Goal: Book appointment/travel/reservation

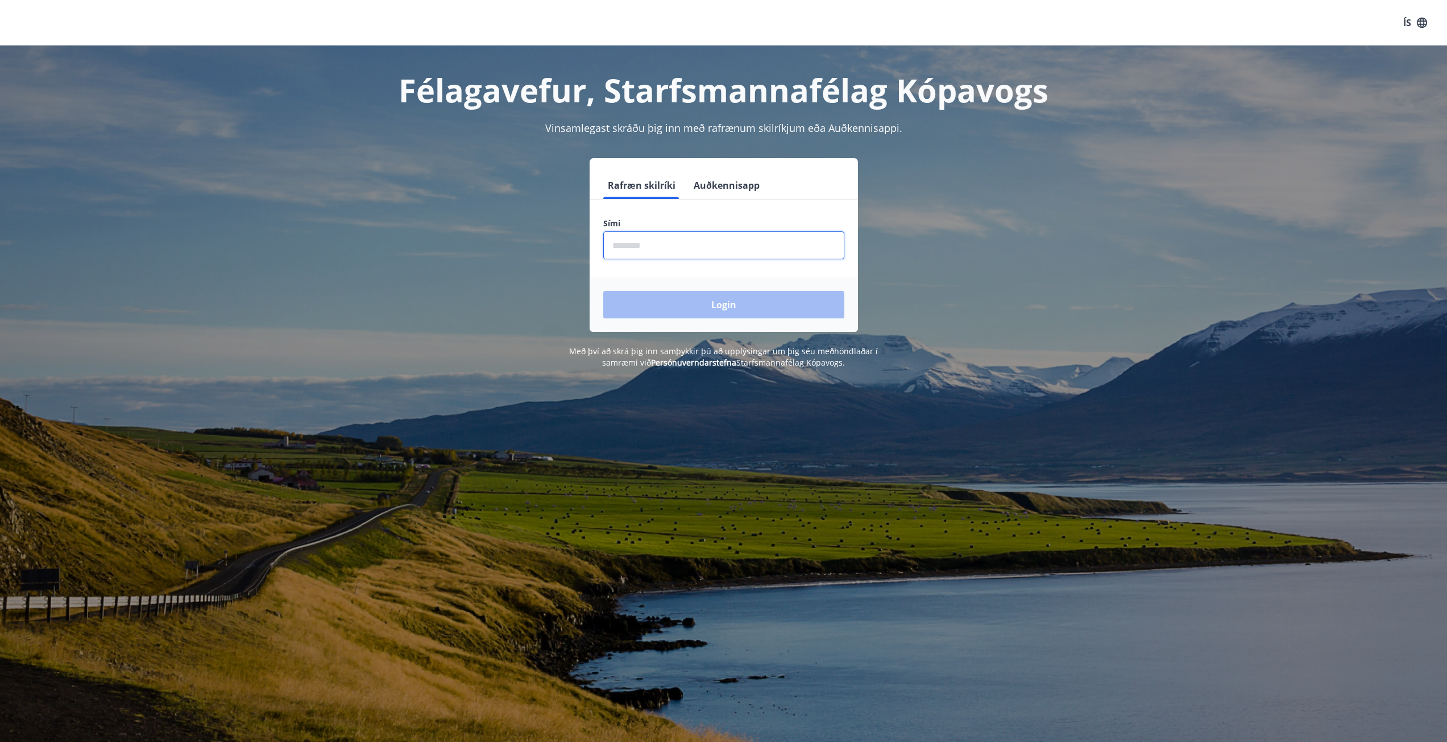
click at [638, 241] on input "phone" at bounding box center [723, 245] width 241 height 28
type input "********"
click at [603, 291] on button "Login" at bounding box center [723, 304] width 241 height 27
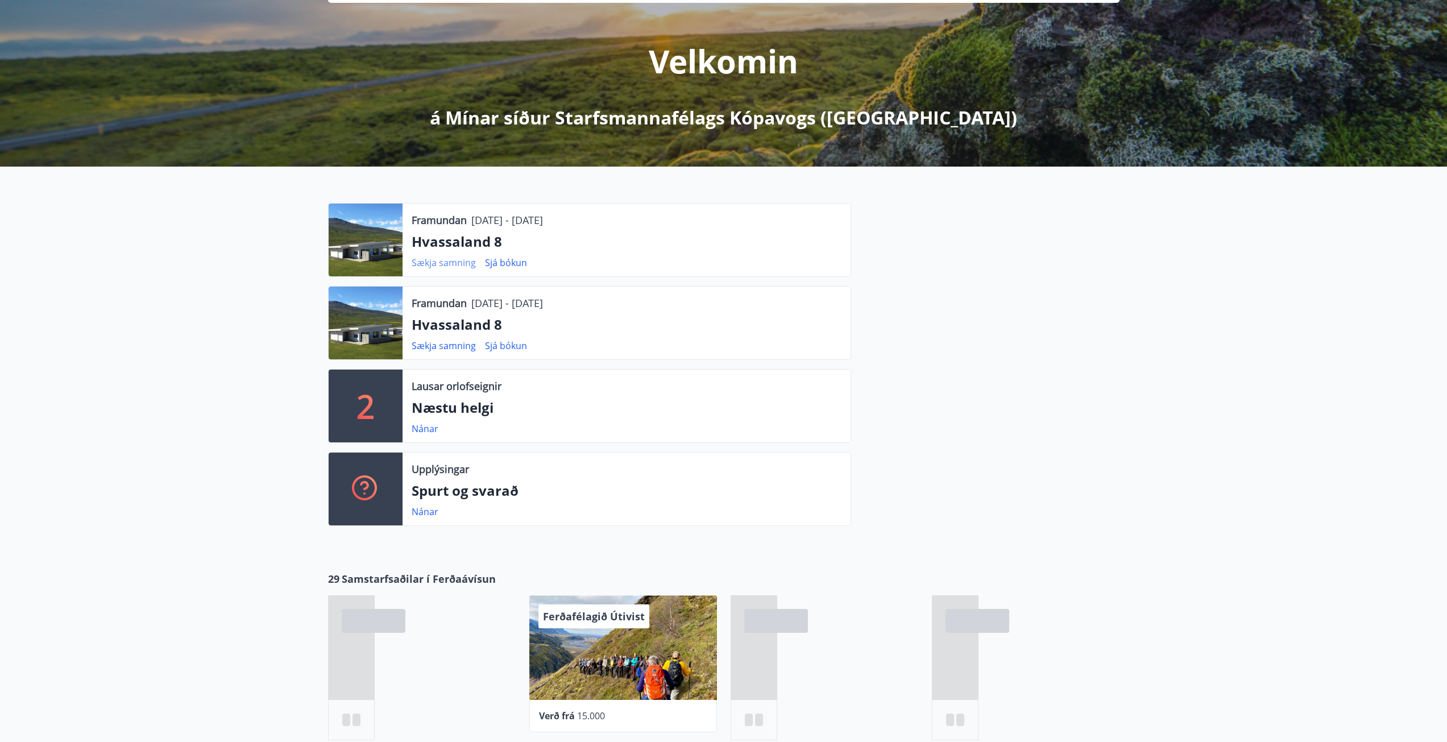
scroll to position [114, 0]
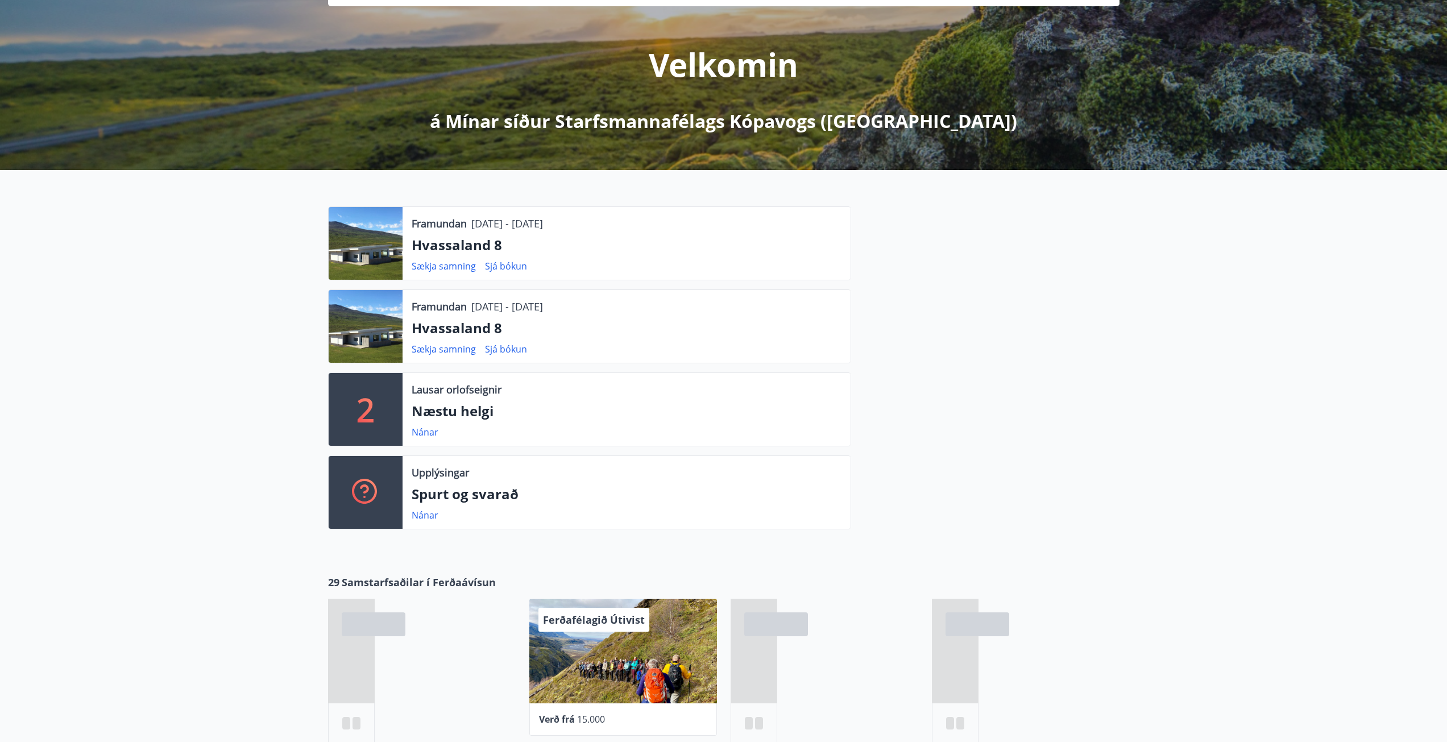
drag, startPoint x: 474, startPoint y: 308, endPoint x: 668, endPoint y: 310, distance: 193.9
click at [668, 310] on div "Framundan 14.09.2025 - 21.09.2025" at bounding box center [627, 306] width 430 height 15
click at [668, 311] on div "Framundan 14.09.2025 - 21.09.2025" at bounding box center [627, 306] width 430 height 15
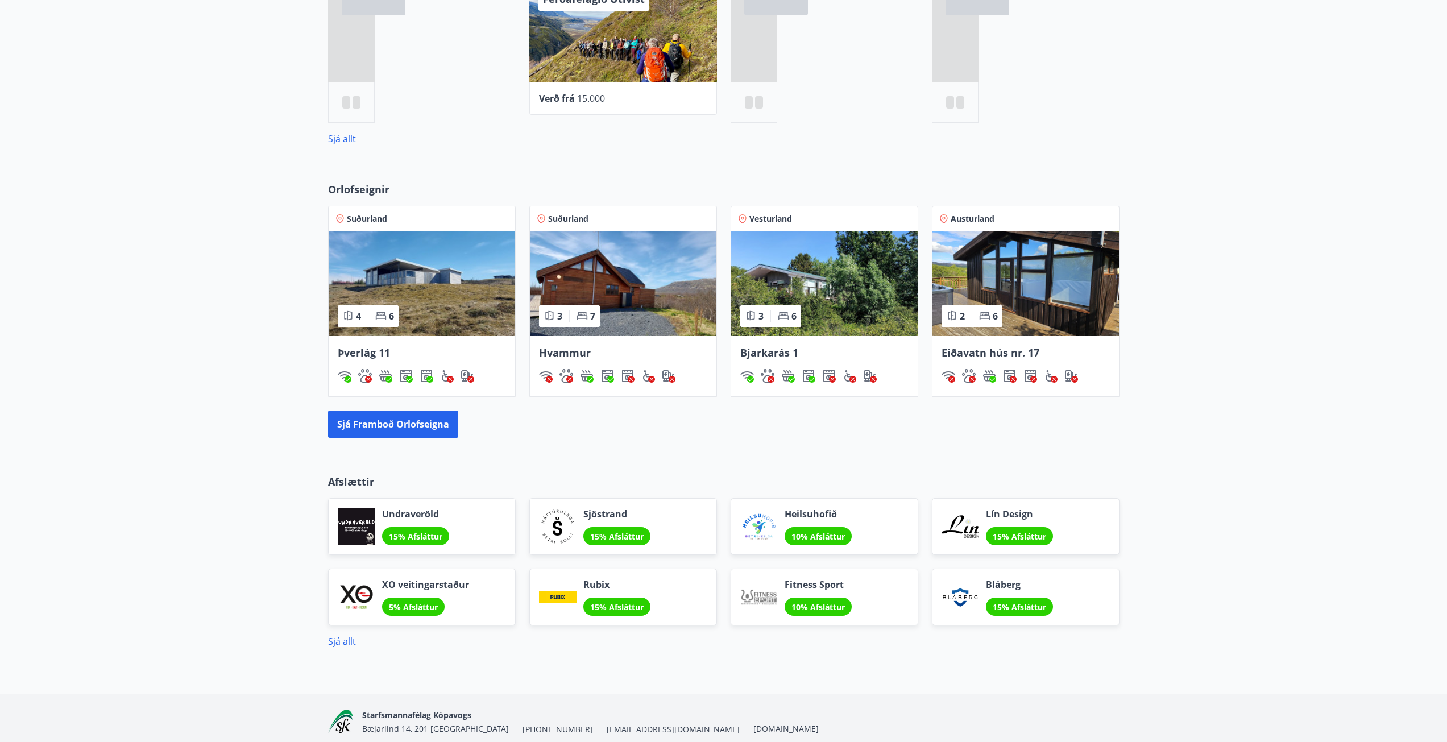
scroll to position [739, 0]
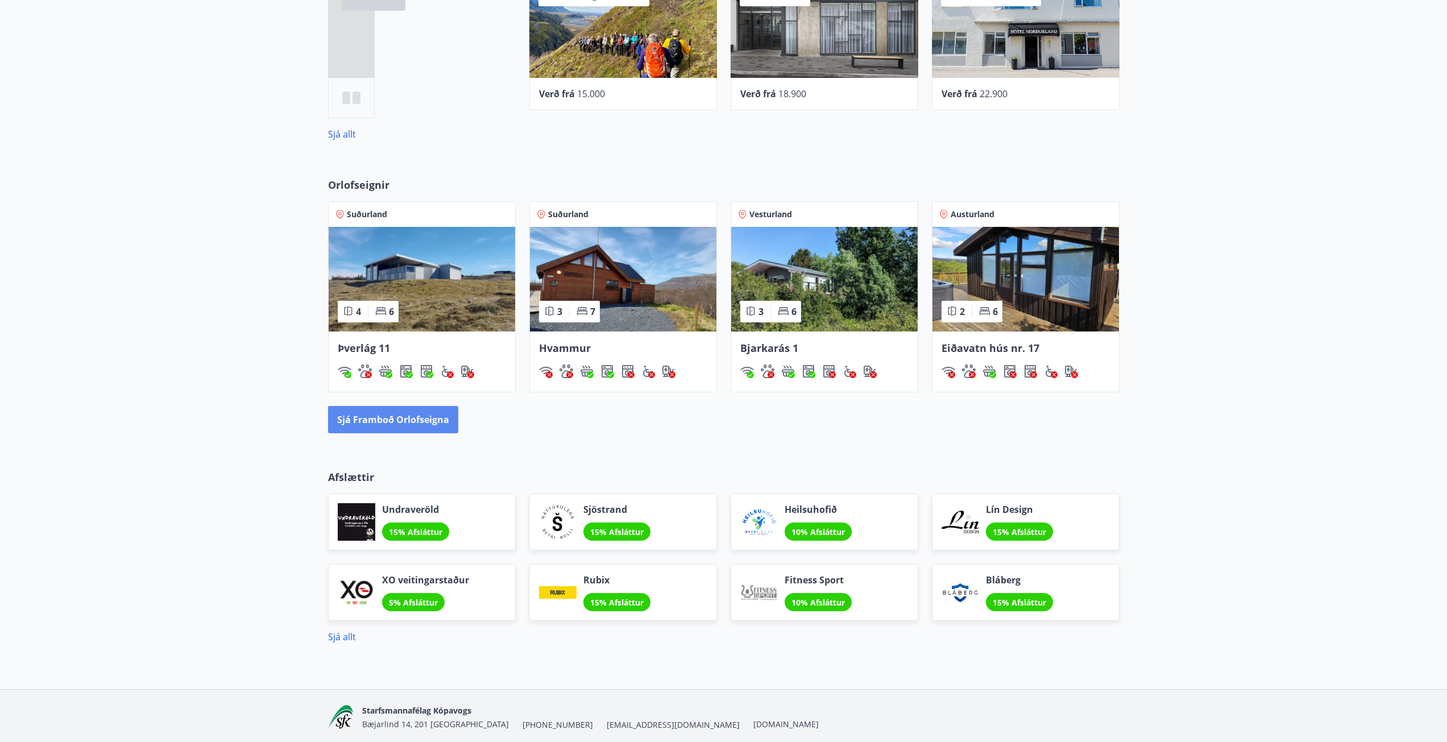
click at [383, 425] on button "Sjá framboð orlofseigna" at bounding box center [393, 419] width 130 height 27
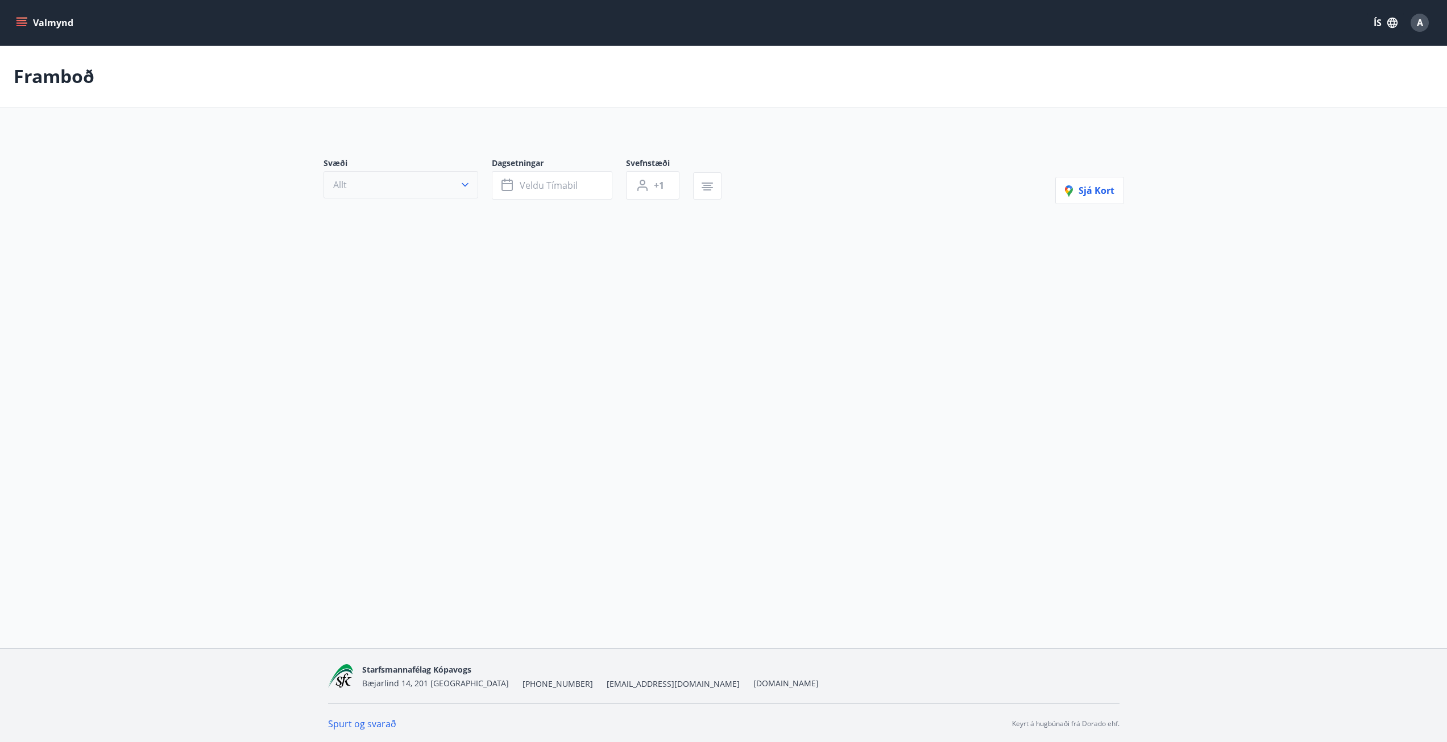
click at [444, 191] on button "Allt" at bounding box center [401, 184] width 155 height 27
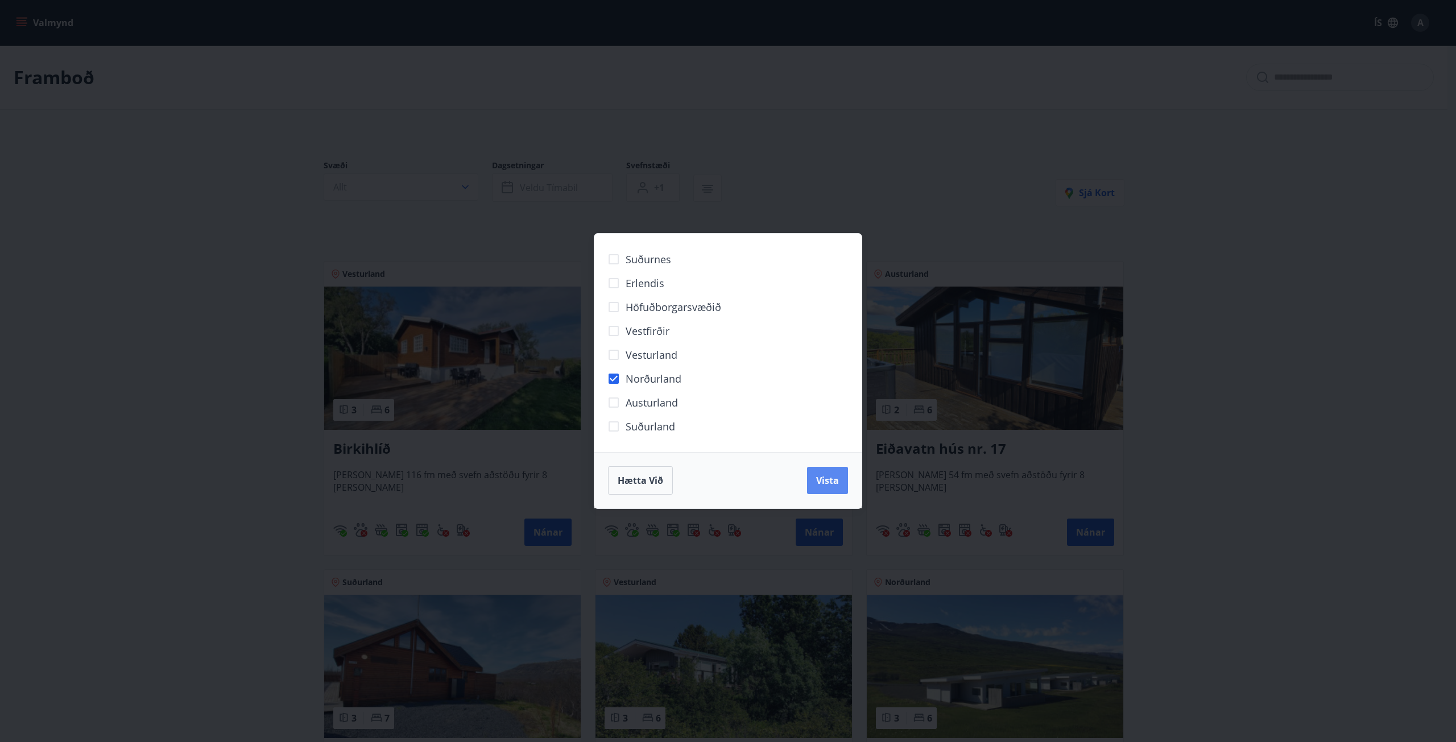
click at [838, 483] on span "Vista" at bounding box center [827, 480] width 23 height 13
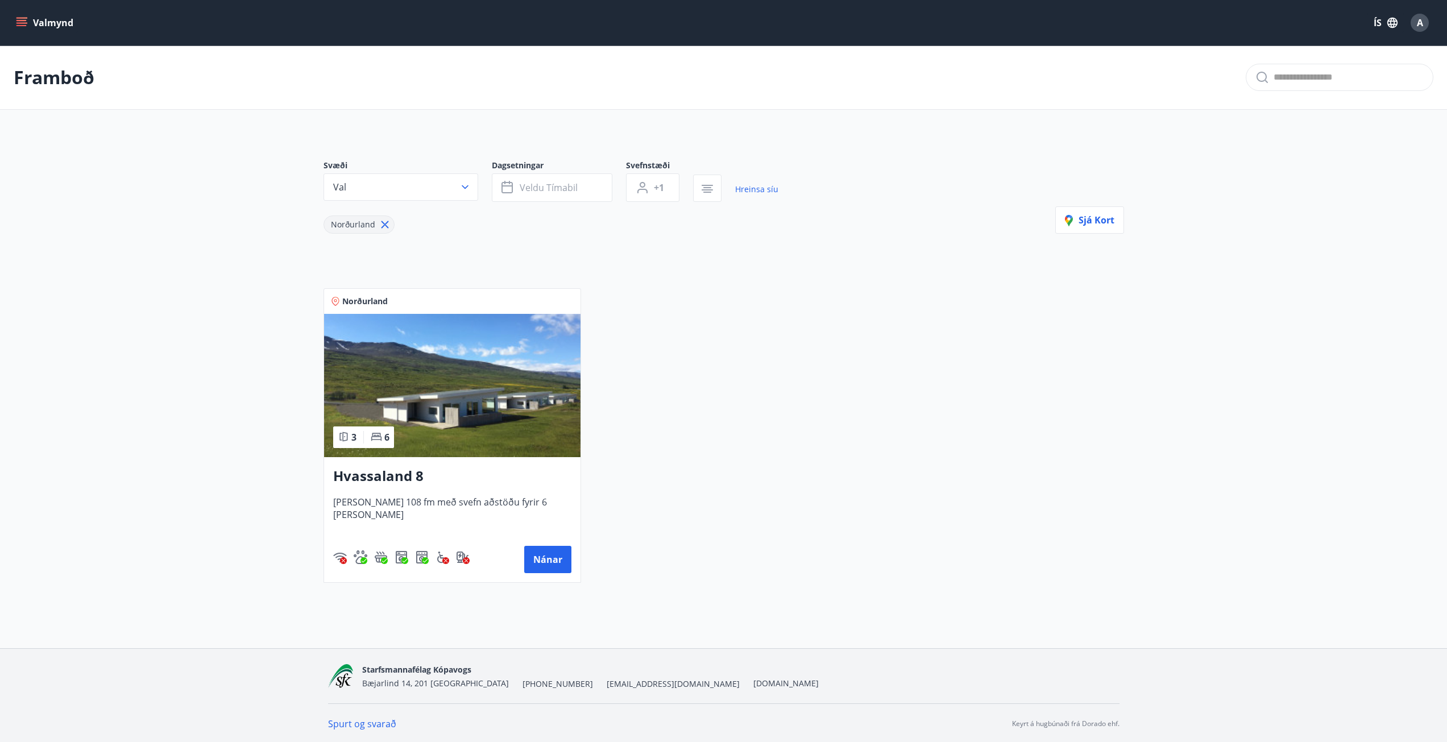
click at [372, 468] on h3 "Hvassaland 8" at bounding box center [452, 476] width 238 height 20
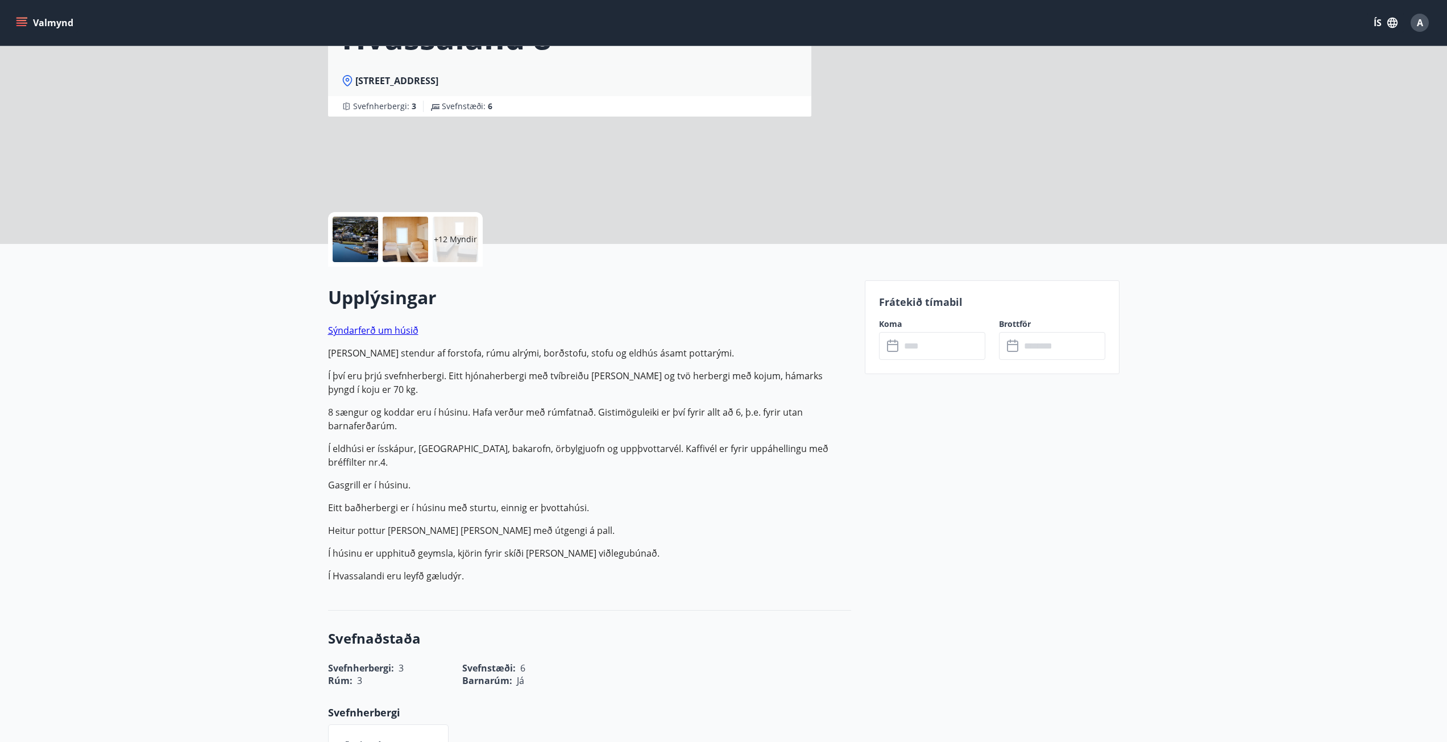
scroll to position [57, 0]
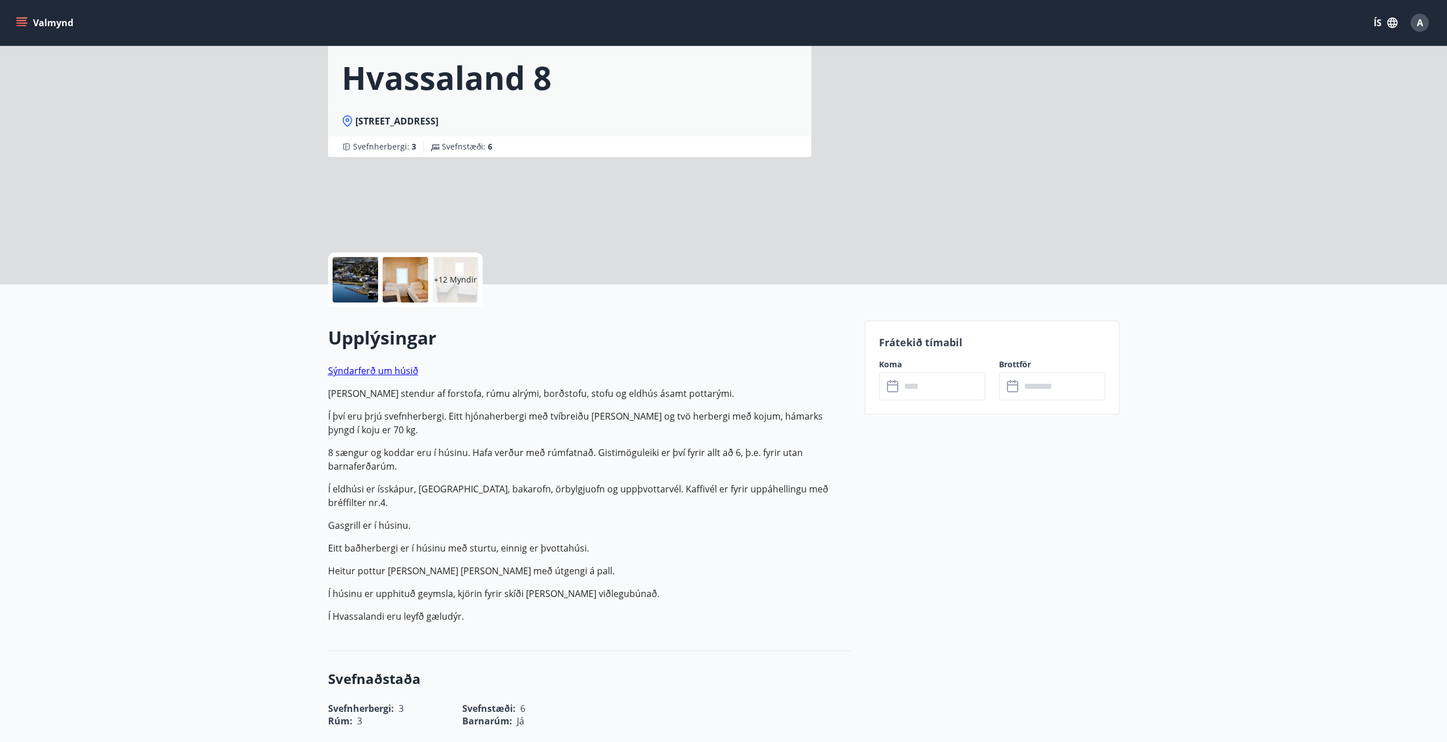
click at [913, 390] on input "text" at bounding box center [943, 386] width 85 height 28
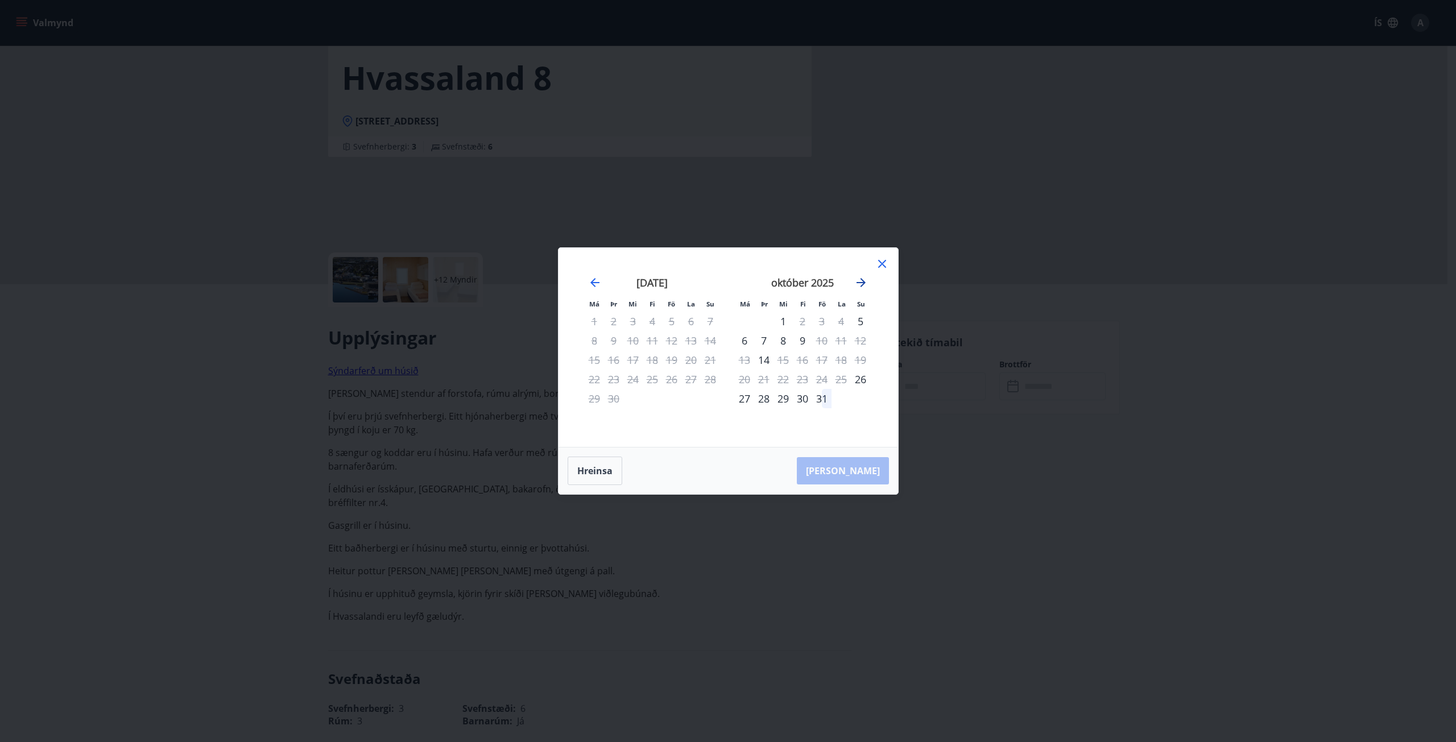
click at [866, 281] on icon "Move forward to switch to the next month." at bounding box center [861, 283] width 14 height 14
click at [858, 283] on icon "Move forward to switch to the next month." at bounding box center [860, 282] width 9 height 9
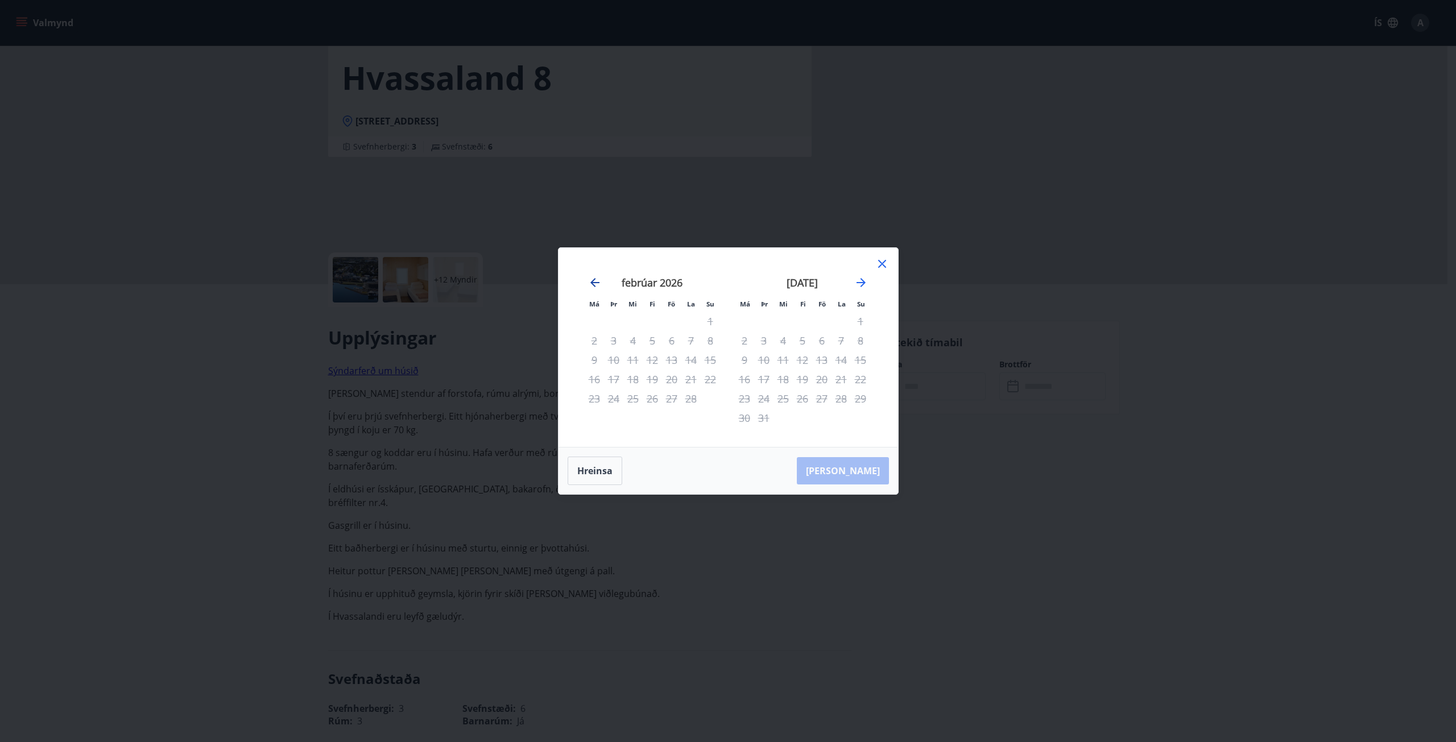
click at [595, 280] on icon "Move backward to switch to the previous month." at bounding box center [595, 283] width 14 height 14
click at [862, 287] on icon "Move forward to switch to the next month." at bounding box center [861, 283] width 14 height 14
click at [860, 291] on div "janúar 2026" at bounding box center [802, 287] width 135 height 50
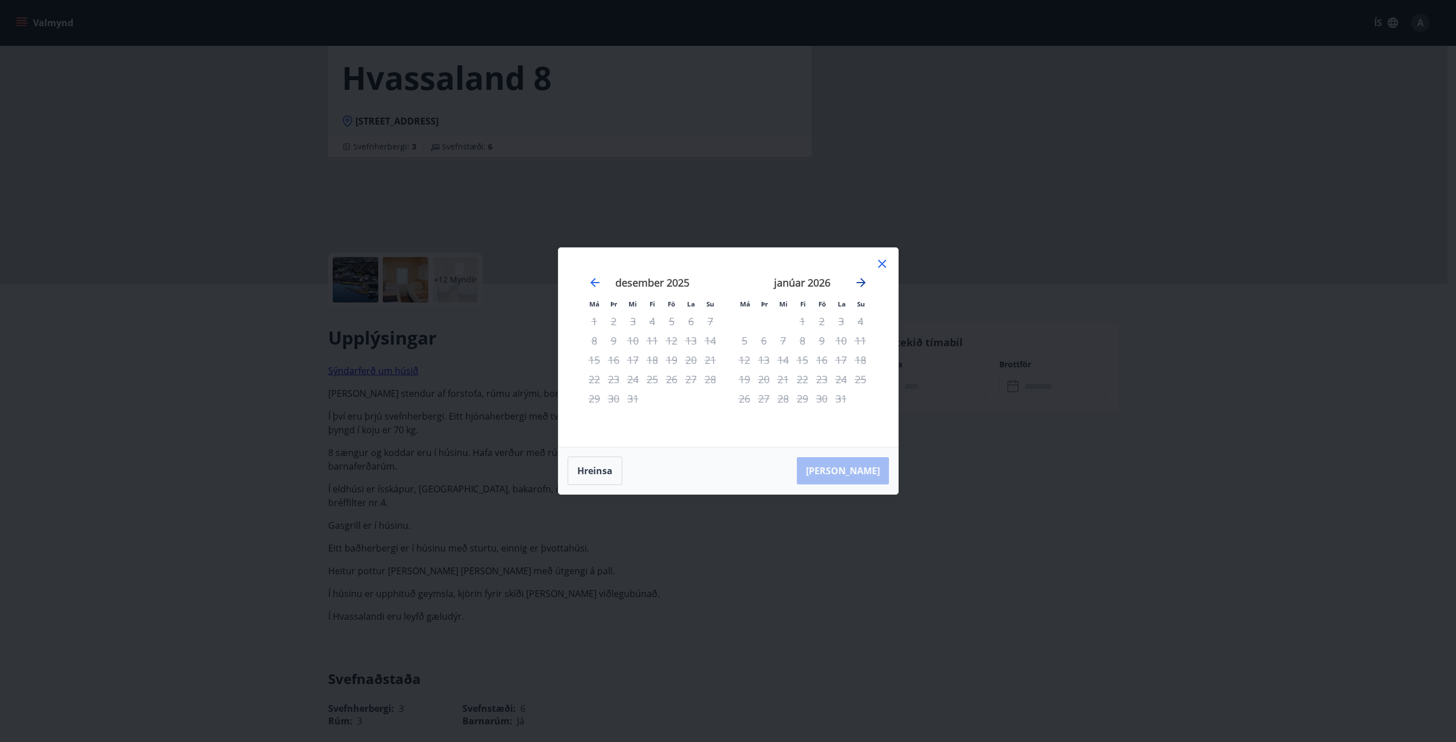
click at [861, 287] on icon "Move forward to switch to the next month." at bounding box center [860, 282] width 9 height 9
click at [861, 284] on icon "Move forward to switch to the next month." at bounding box center [861, 283] width 14 height 14
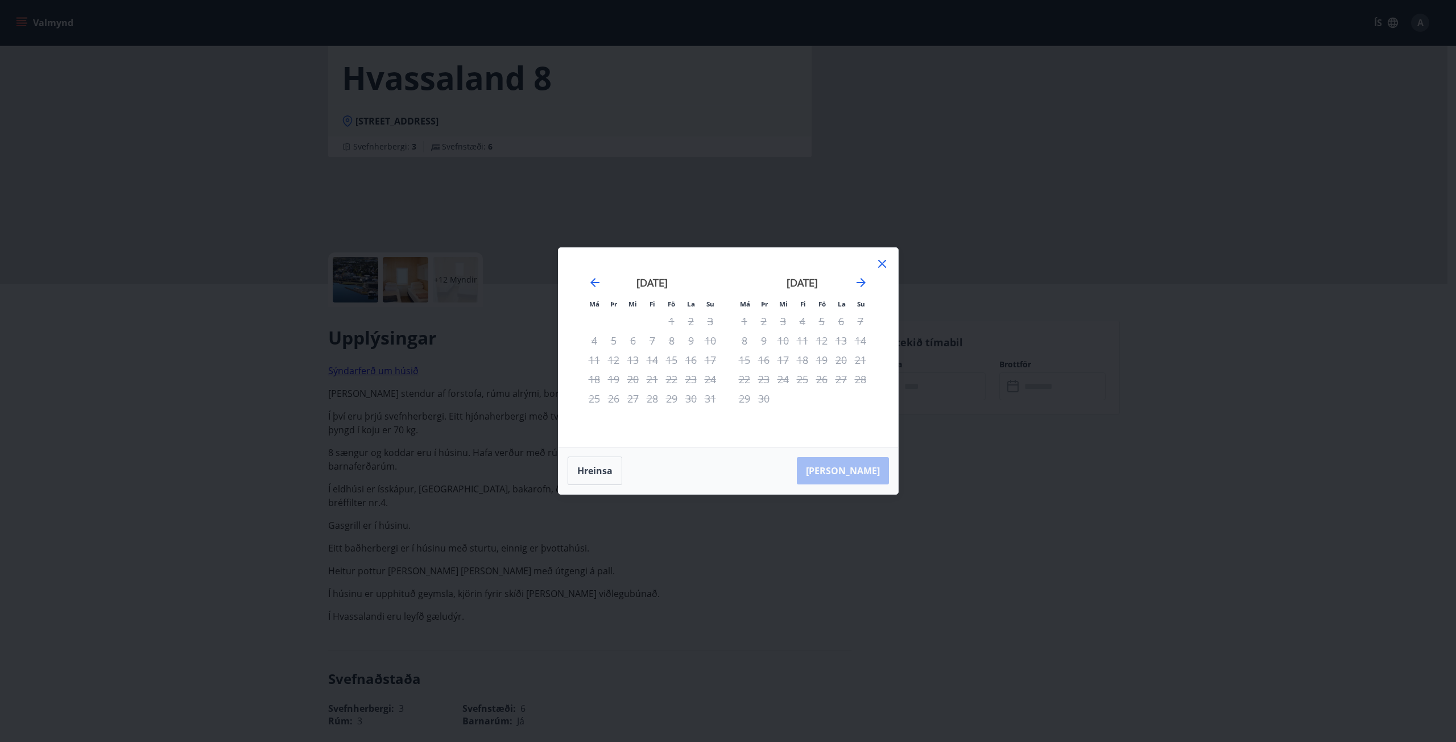
click at [880, 260] on icon at bounding box center [882, 264] width 14 height 14
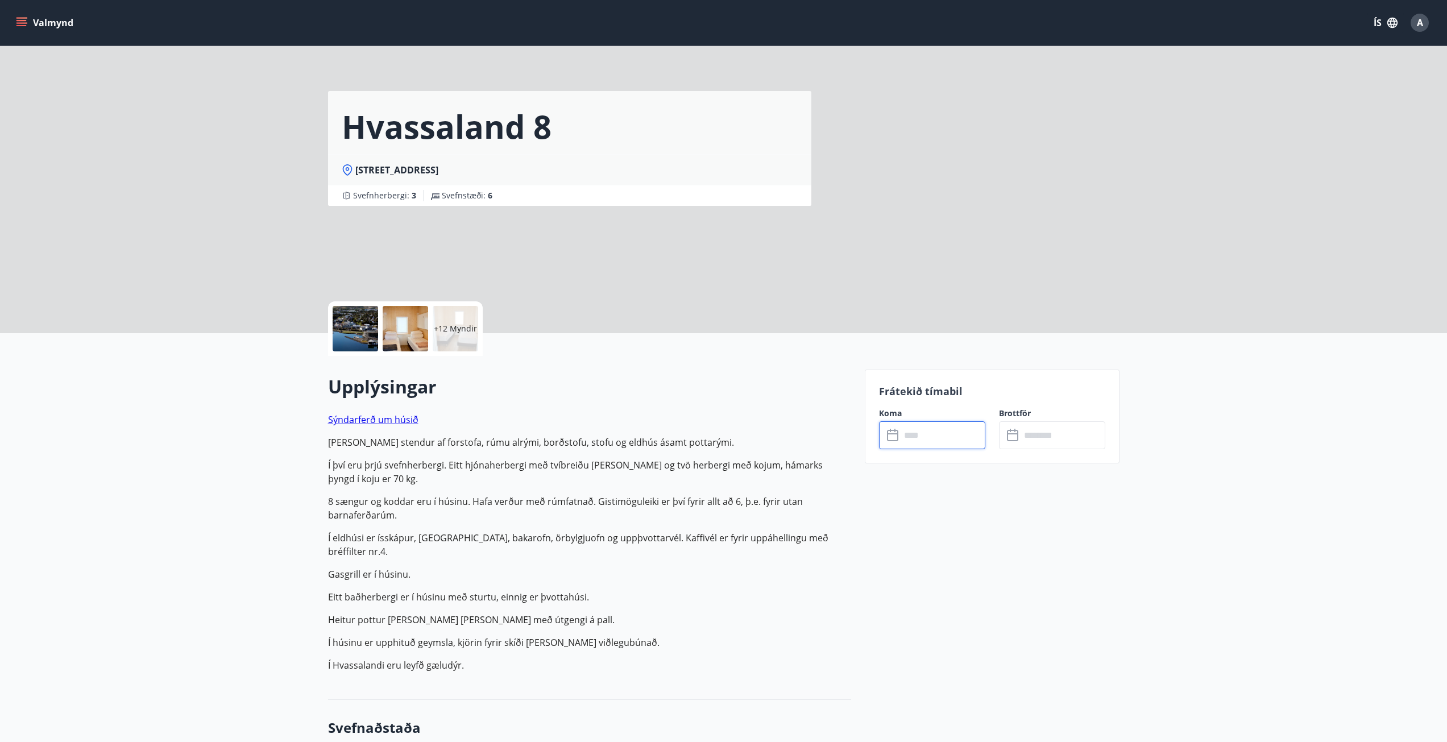
scroll to position [0, 0]
